Goal: Information Seeking & Learning: Check status

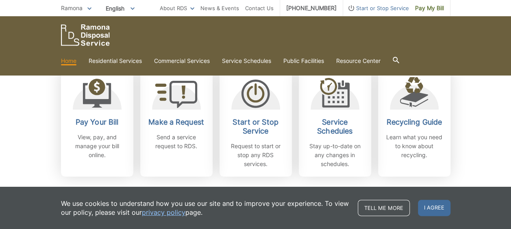
scroll to position [241, 0]
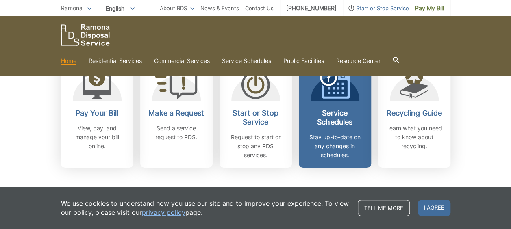
click at [340, 93] on icon at bounding box center [335, 84] width 30 height 30
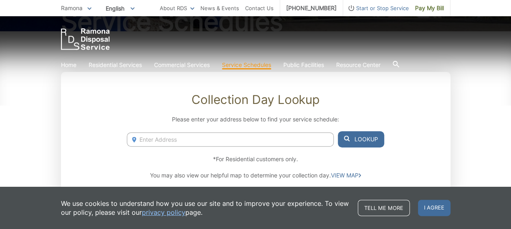
scroll to position [113, 0]
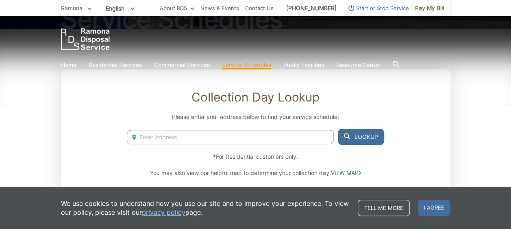
click at [278, 138] on input "Enter Address" at bounding box center [230, 137] width 207 height 14
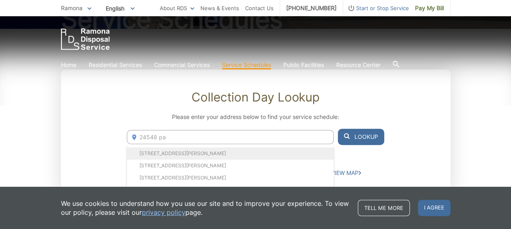
click at [185, 155] on li "24548 Pappas Road, Ramona, CA, 92065" at bounding box center [230, 154] width 207 height 12
type input "24548 Pappas Road, Ramona, CA, 92065"
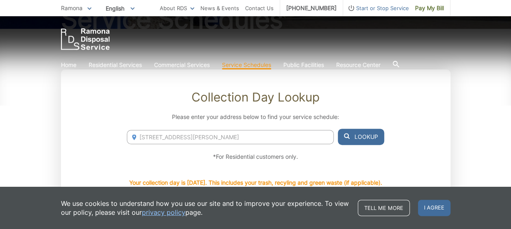
click at [369, 136] on button "Lookup" at bounding box center [361, 137] width 46 height 16
click at [368, 137] on button "Lookup" at bounding box center [361, 137] width 46 height 16
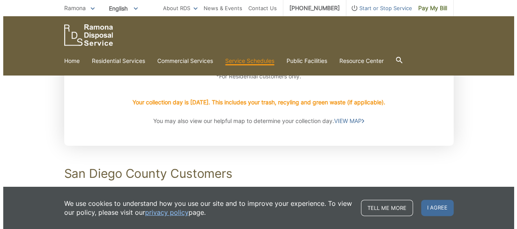
scroll to position [168, 0]
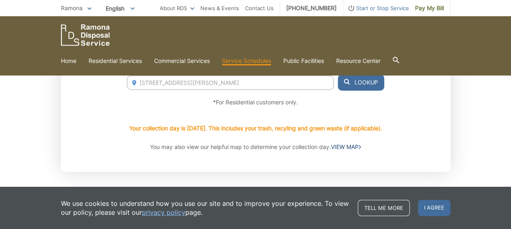
click at [348, 146] on link "VIEW MAP" at bounding box center [346, 147] width 30 height 9
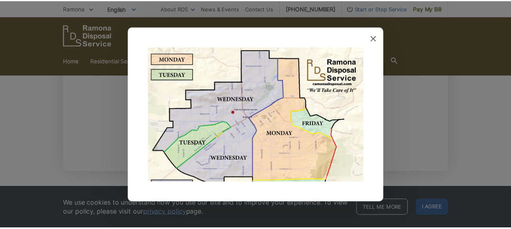
scroll to position [28, 0]
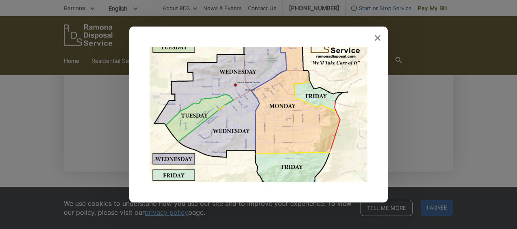
click at [379, 33] on div at bounding box center [258, 115] width 259 height 176
click at [378, 36] on icon at bounding box center [378, 38] width 6 height 6
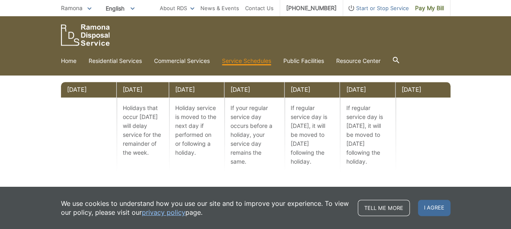
scroll to position [457, 0]
